Goal: Task Accomplishment & Management: Manage account settings

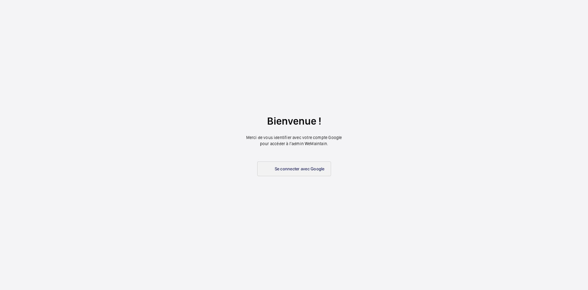
click at [295, 172] on link "Se connecter avec Google" at bounding box center [294, 168] width 74 height 15
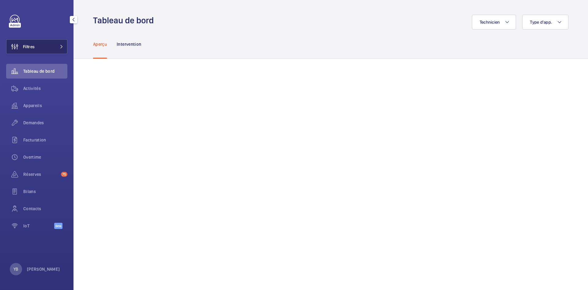
click at [58, 45] on span at bounding box center [59, 47] width 7 height 4
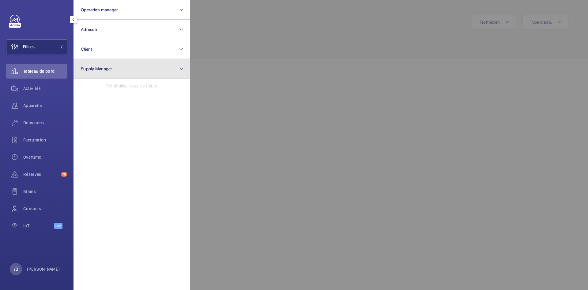
click at [92, 70] on span "Supply Manager" at bounding box center [97, 68] width 32 height 5
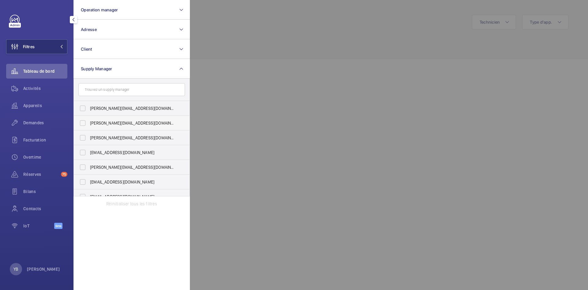
click at [83, 120] on label "[PERSON_NAME][EMAIL_ADDRESS][DOMAIN_NAME]" at bounding box center [127, 123] width 107 height 15
click at [83, 120] on input "[PERSON_NAME][EMAIL_ADDRESS][DOMAIN_NAME]" at bounding box center [83, 123] width 12 height 12
checkbox input "true"
click at [85, 151] on label "[EMAIL_ADDRESS][DOMAIN_NAME]" at bounding box center [127, 152] width 107 height 15
click at [85, 151] on input "[EMAIL_ADDRESS][DOMAIN_NAME]" at bounding box center [83, 152] width 12 height 12
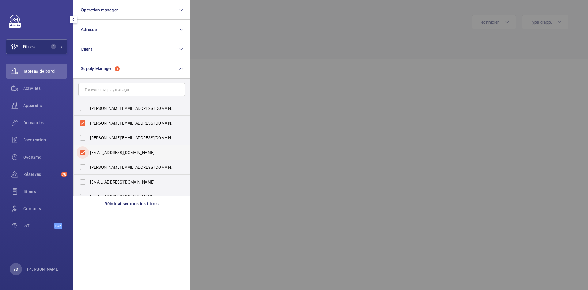
checkbox input "true"
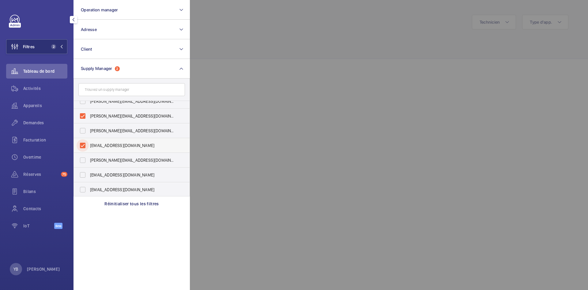
scroll to position [8, 0]
click at [82, 189] on label "[EMAIL_ADDRESS][DOMAIN_NAME]" at bounding box center [127, 188] width 107 height 15
click at [82, 189] on input "[EMAIL_ADDRESS][DOMAIN_NAME]" at bounding box center [83, 188] width 12 height 12
checkbox input "true"
click at [266, 62] on div at bounding box center [484, 145] width 588 height 290
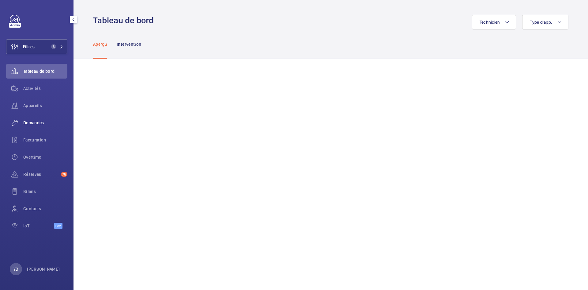
click at [40, 125] on span "Demandes" at bounding box center [45, 123] width 44 height 6
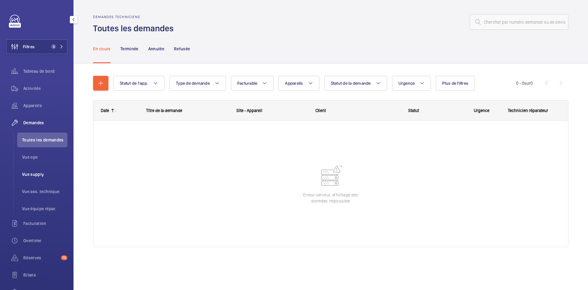
click at [40, 174] on span "Vue supply" at bounding box center [44, 174] width 45 height 6
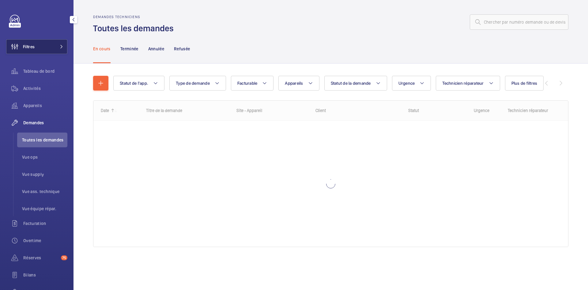
click at [57, 48] on button "Filtres" at bounding box center [36, 46] width 61 height 15
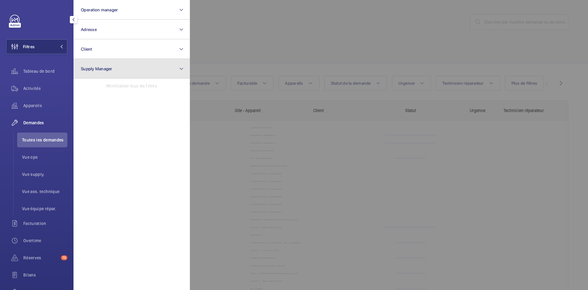
click at [103, 69] on span "Supply Manager" at bounding box center [97, 68] width 32 height 5
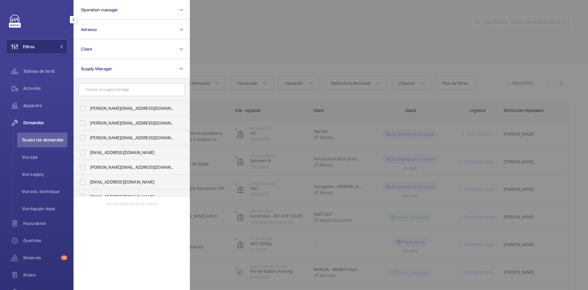
click at [83, 166] on label "[PERSON_NAME][EMAIL_ADDRESS][DOMAIN_NAME]" at bounding box center [127, 167] width 107 height 15
click at [83, 166] on input "[PERSON_NAME][EMAIL_ADDRESS][DOMAIN_NAME]" at bounding box center [83, 167] width 12 height 12
checkbox input "true"
click at [263, 39] on div at bounding box center [484, 145] width 588 height 290
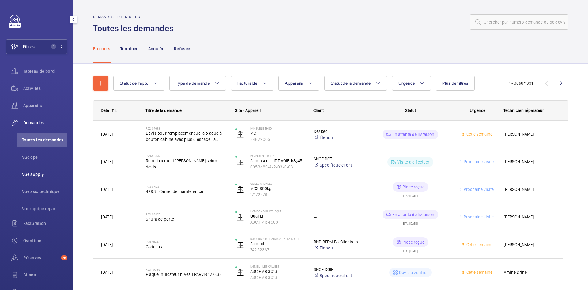
click at [41, 172] on span "Vue supply" at bounding box center [44, 174] width 45 height 6
